Goal: Task Accomplishment & Management: Manage account settings

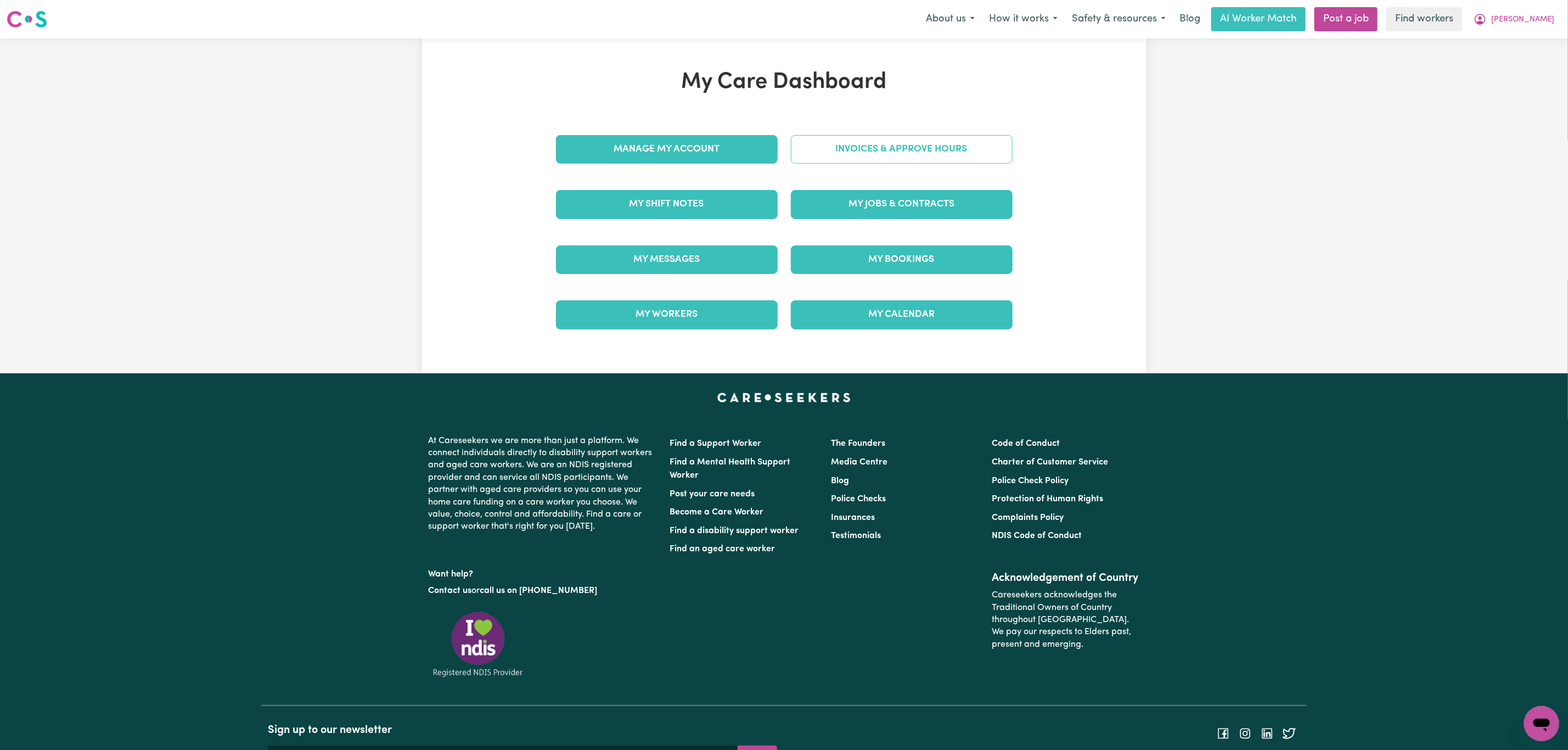
click at [924, 145] on link "Invoices & Approve Hours" at bounding box center [902, 149] width 222 height 29
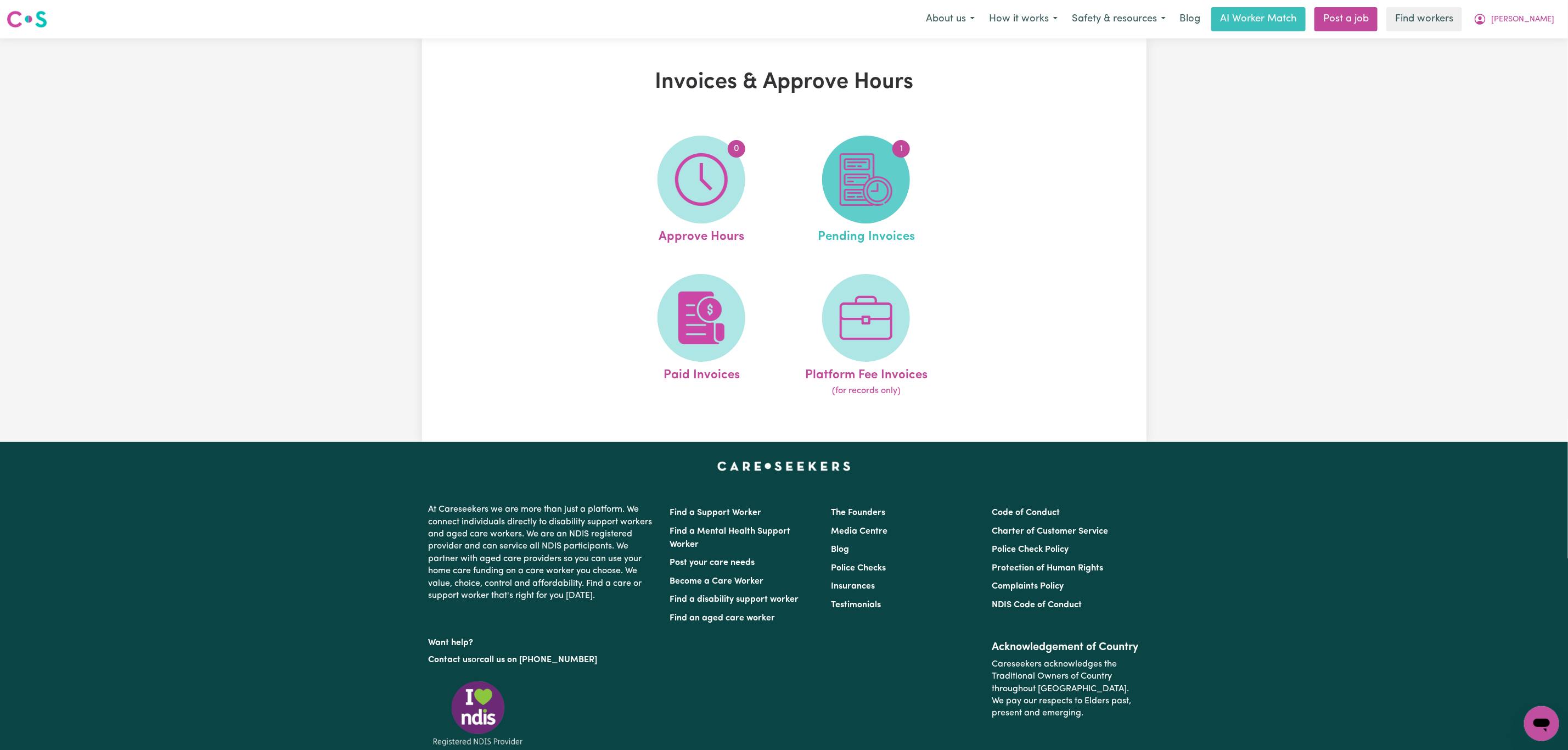
click at [886, 196] on img at bounding box center [866, 179] width 53 height 53
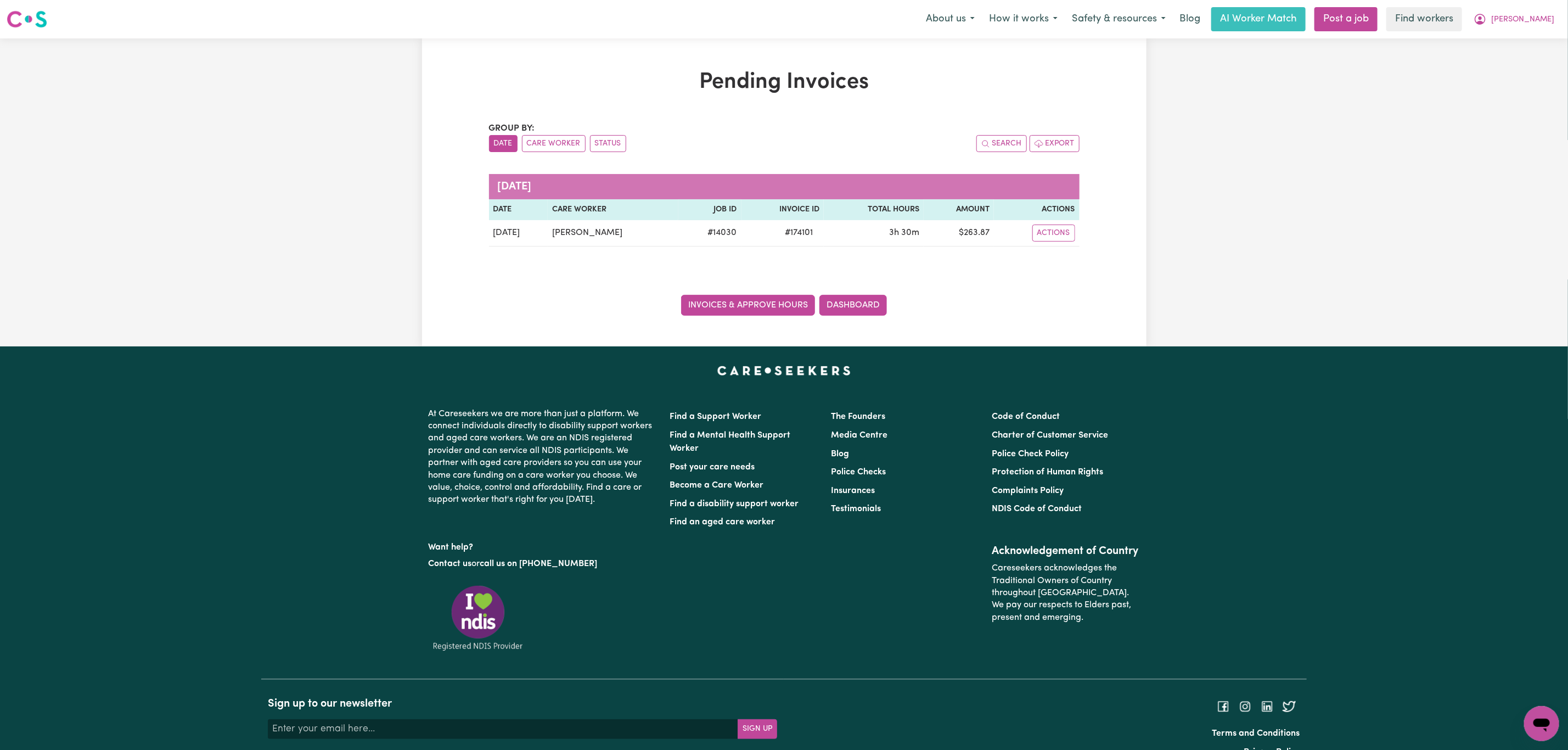
click at [743, 303] on link "Invoices & Approve Hours" at bounding box center [748, 305] width 134 height 21
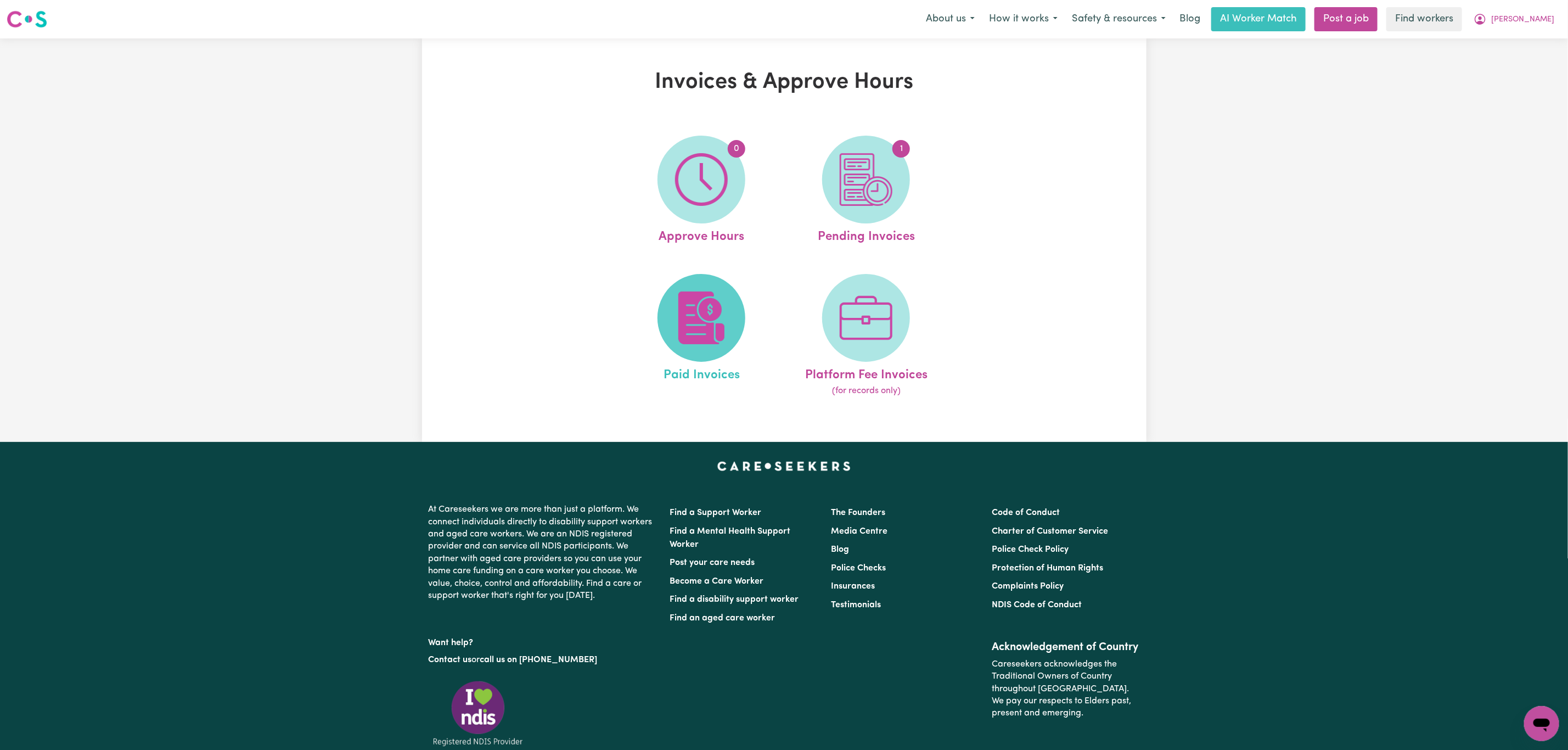
click at [702, 339] on img at bounding box center [701, 317] width 53 height 53
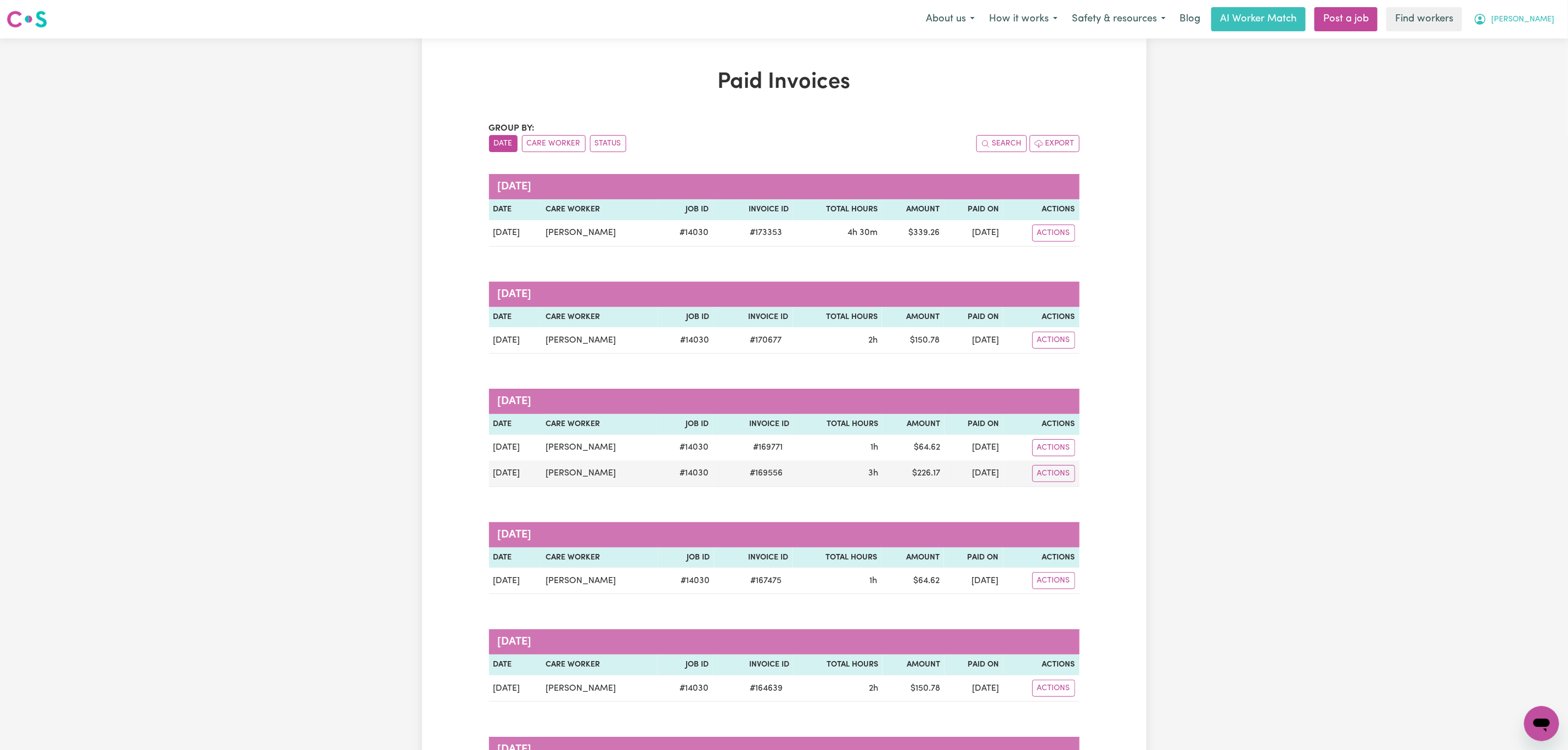
click at [1545, 23] on span "[PERSON_NAME]" at bounding box center [1523, 20] width 63 height 12
click at [1533, 41] on link "My Dashboard" at bounding box center [1518, 43] width 87 height 21
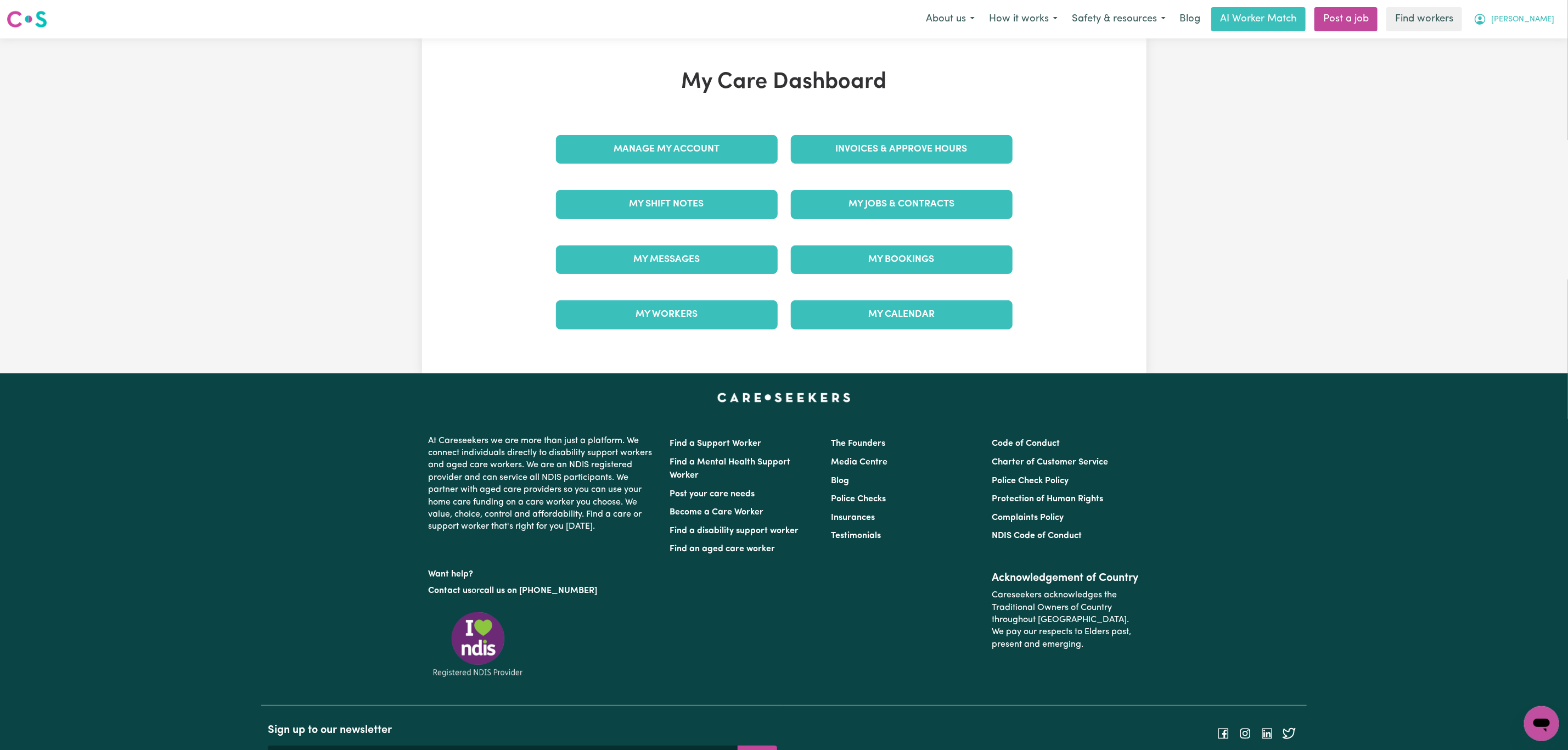
click at [1530, 24] on span "[PERSON_NAME]" at bounding box center [1523, 20] width 63 height 12
click at [1529, 59] on link "Logout" at bounding box center [1518, 63] width 87 height 21
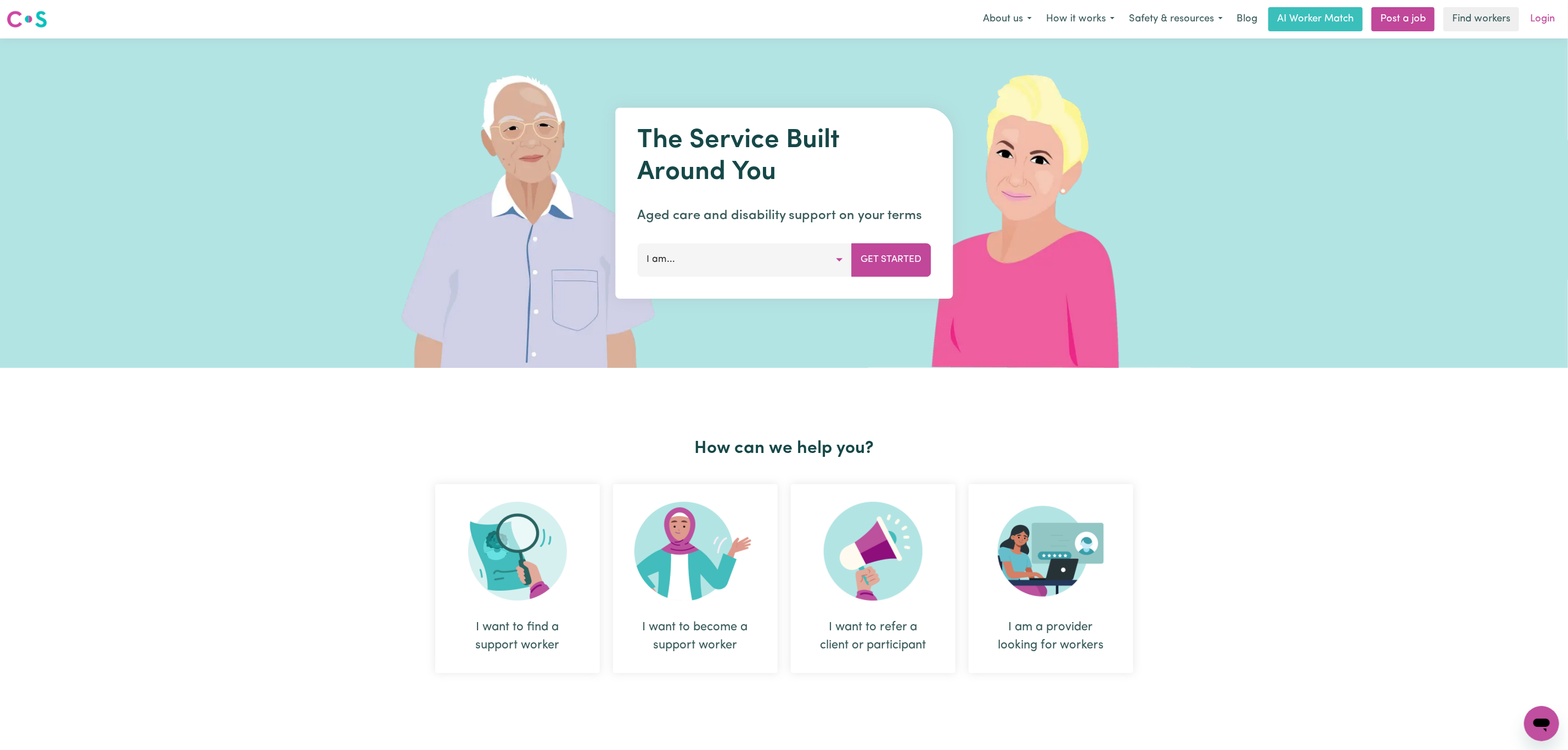
click at [1541, 17] on link "Login" at bounding box center [1543, 19] width 38 height 24
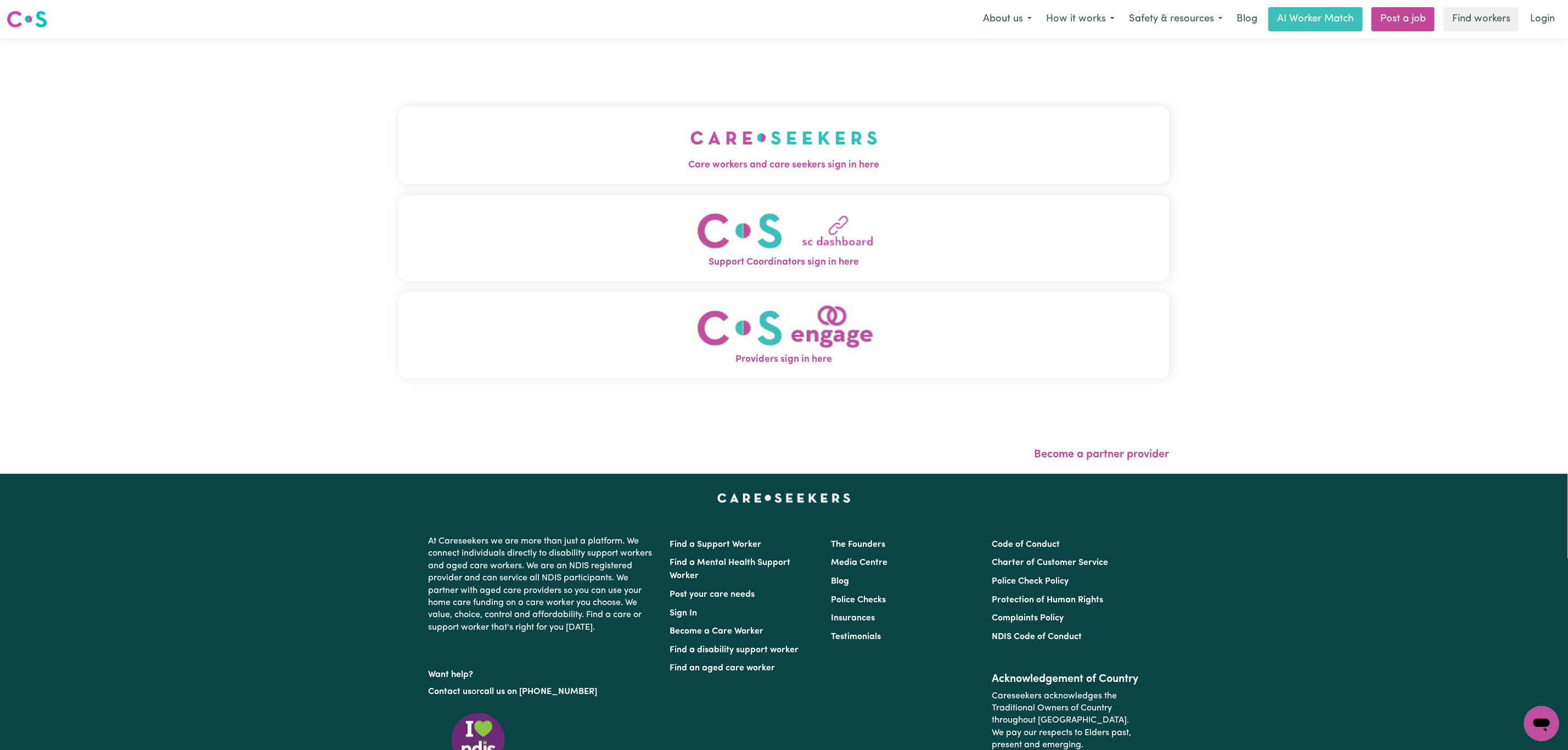
click at [837, 111] on button "Care workers and care seekers sign in here" at bounding box center [784, 145] width 771 height 77
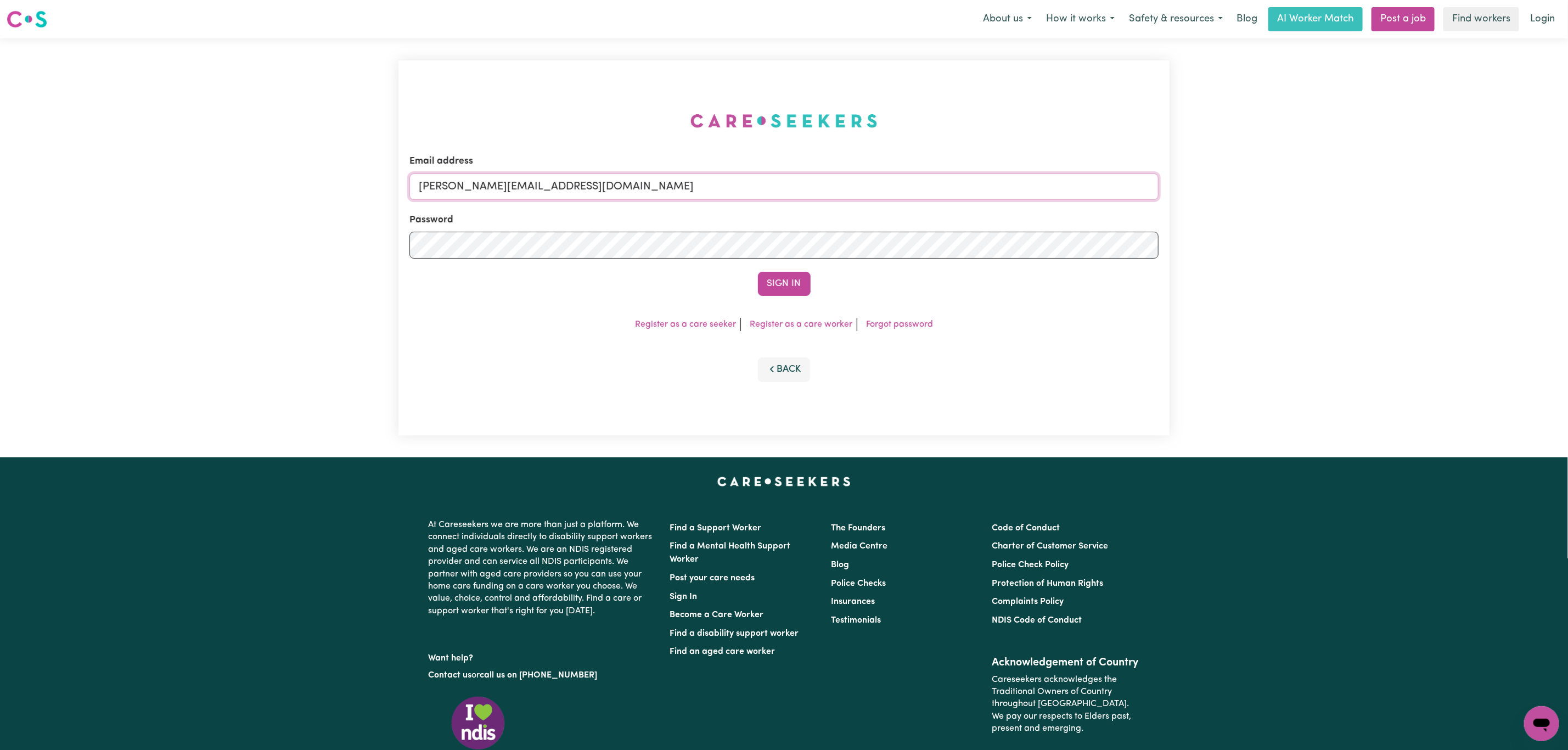
click at [698, 193] on input "[PERSON_NAME][EMAIL_ADDRESS][DOMAIN_NAME]" at bounding box center [784, 187] width 750 height 27
drag, startPoint x: 552, startPoint y: 192, endPoint x: 779, endPoint y: 208, distance: 227.6
click at [778, 205] on form "Email address [EMAIL_ADDRESS][PERSON_NAME][DOMAIN_NAME] Password Sign In" at bounding box center [784, 225] width 750 height 142
type input "superuser~[EMAIL_ADDRESS][DOMAIN_NAME]"
click at [787, 276] on button "Sign In" at bounding box center [784, 284] width 53 height 24
